Goal: Navigation & Orientation: Understand site structure

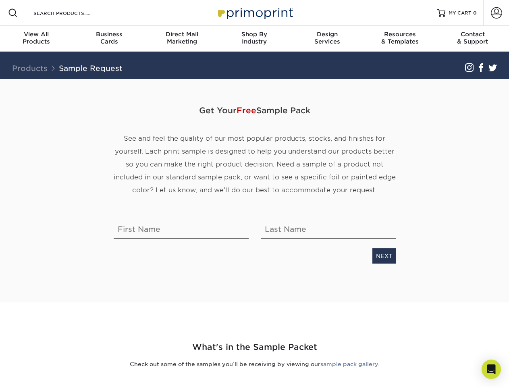
click at [254, 193] on span "See and feel the quality of our most popular products, stocks, and finishes for…" at bounding box center [255, 164] width 282 height 59
click at [13, 13] on span at bounding box center [13, 13] width 10 height 10
click at [496, 13] on span at bounding box center [496, 12] width 11 height 11
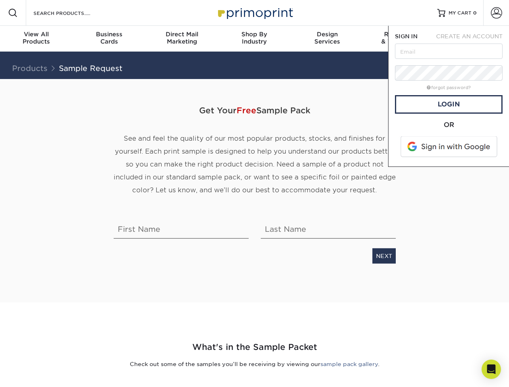
click at [36, 39] on div "View All Products" at bounding box center [36, 38] width 73 height 15
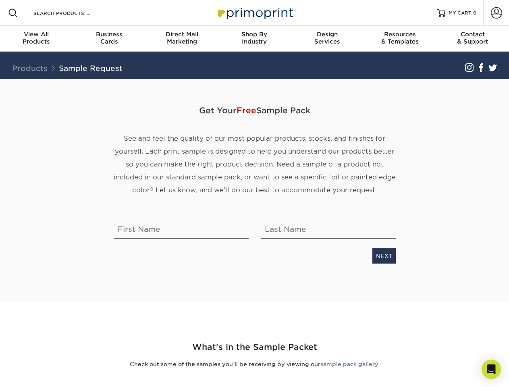
click at [109, 39] on div "Business Cards" at bounding box center [109, 38] width 73 height 15
click at [182, 39] on div "Direct Mail Marketing" at bounding box center [181, 38] width 73 height 15
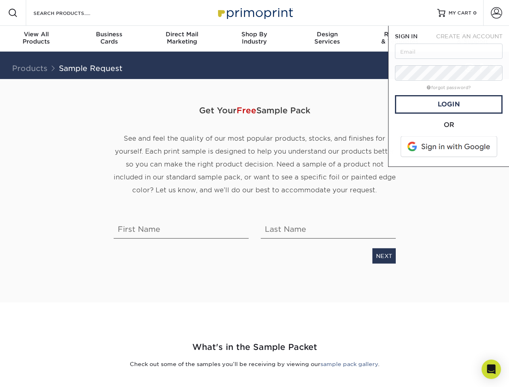
click at [254, 39] on div "Shop By Industry" at bounding box center [254, 38] width 73 height 15
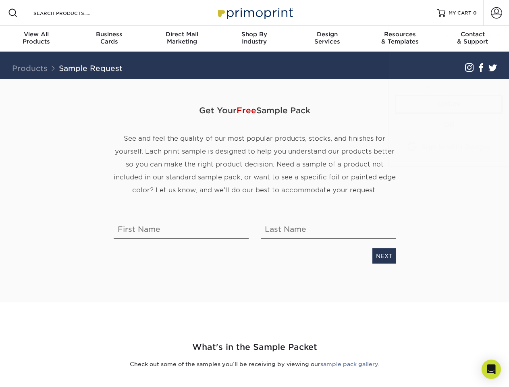
click at [327, 39] on div "Design Services" at bounding box center [327, 38] width 73 height 15
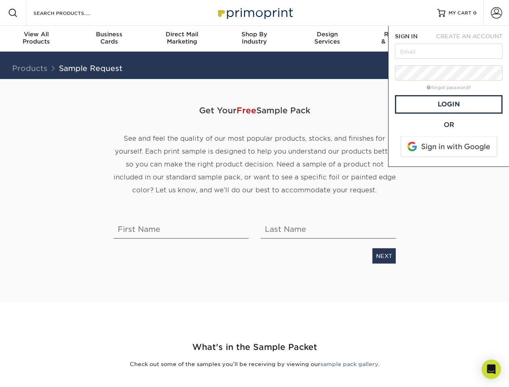
click at [400, 39] on span "SIGN IN" at bounding box center [406, 36] width 23 height 6
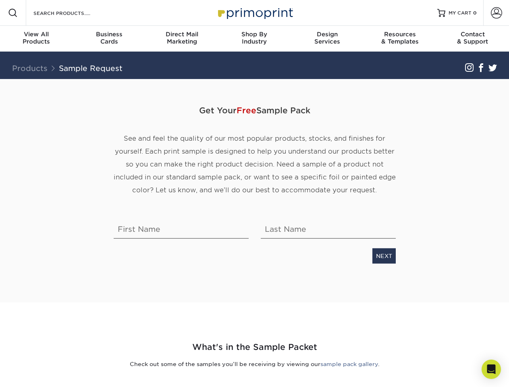
click at [473, 39] on div "Contact & Support" at bounding box center [472, 38] width 73 height 15
